Goal: Task Accomplishment & Management: Use online tool/utility

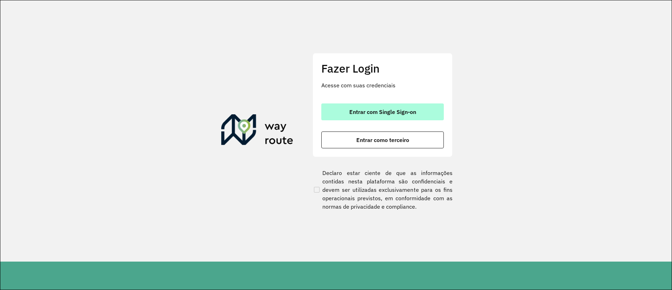
click at [381, 108] on button "Entrar com Single Sign-on" at bounding box center [382, 111] width 123 height 17
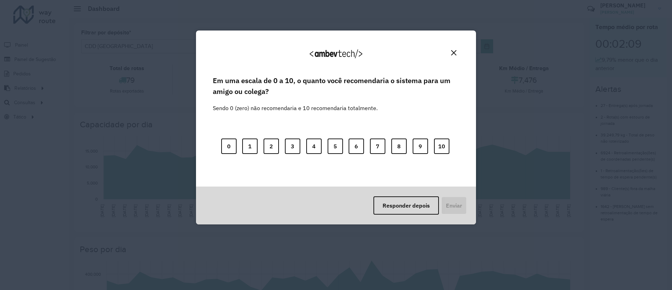
drag, startPoint x: 450, startPoint y: 51, endPoint x: 458, endPoint y: 51, distance: 7.7
click at [451, 51] on button "Close" at bounding box center [454, 52] width 11 height 11
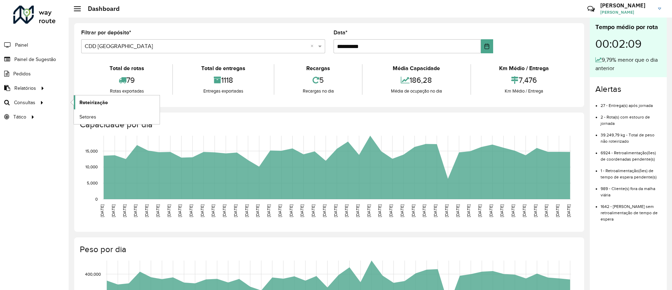
click at [96, 96] on link "Roteirização" at bounding box center [117, 102] width 86 height 14
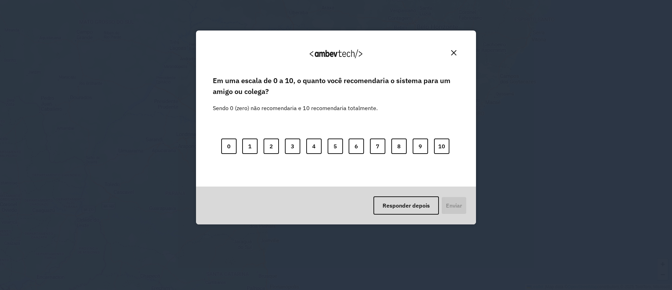
click at [458, 48] on button "Close" at bounding box center [454, 52] width 11 height 11
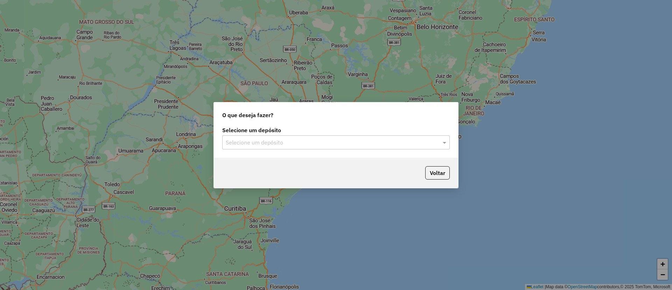
click at [284, 141] on input "text" at bounding box center [329, 142] width 207 height 8
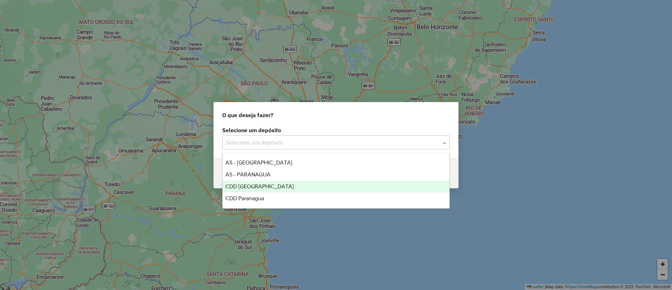
click at [236, 186] on span "CDD [GEOGRAPHIC_DATA]" at bounding box center [260, 186] width 68 height 6
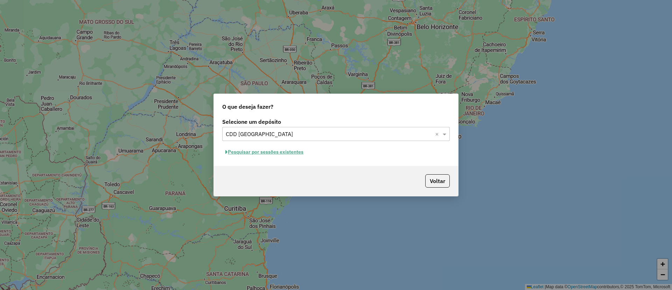
click at [232, 150] on button "Pesquisar por sessões existentes" at bounding box center [264, 151] width 84 height 11
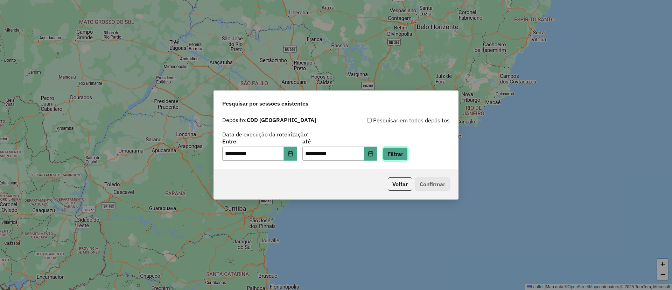
click at [408, 156] on button "Filtrar" at bounding box center [395, 153] width 25 height 13
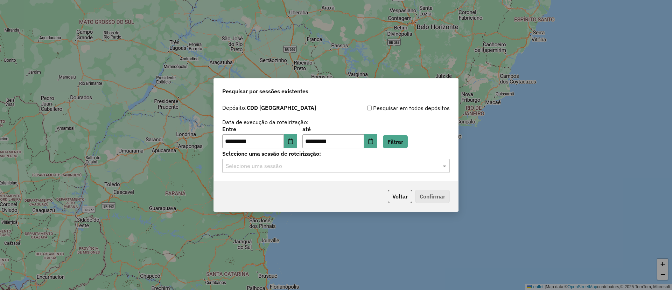
click at [284, 165] on input "text" at bounding box center [329, 166] width 207 height 8
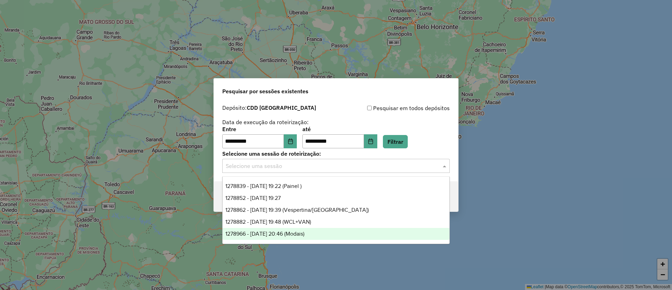
click at [285, 230] on span "1278966 - 19/09/2025 20:46 (Modais)" at bounding box center [265, 233] width 79 height 6
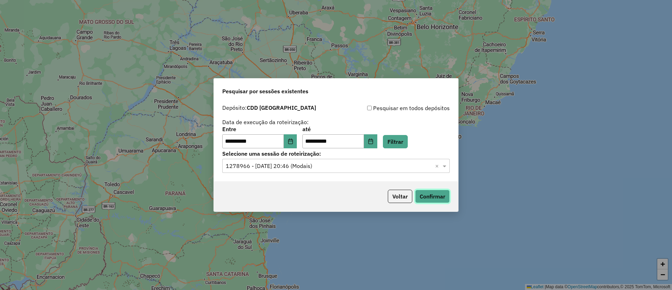
click at [423, 195] on button "Confirmar" at bounding box center [432, 195] width 35 height 13
